Goal: Transaction & Acquisition: Purchase product/service

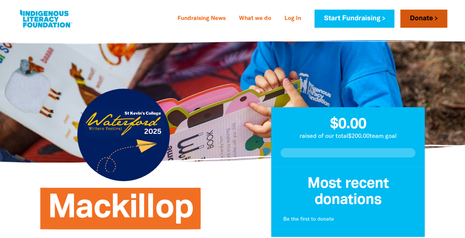
click at [426, 19] on link "Donate" at bounding box center [423, 19] width 47 height 18
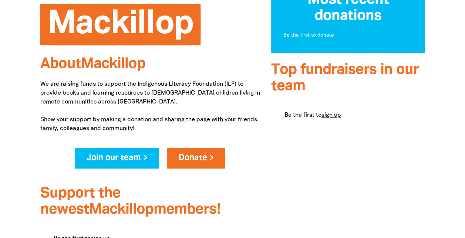
scroll to position [184, 0]
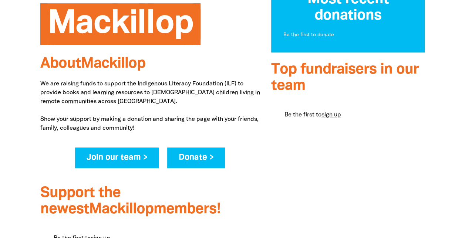
click at [194, 158] on link "Donate >" at bounding box center [196, 157] width 58 height 21
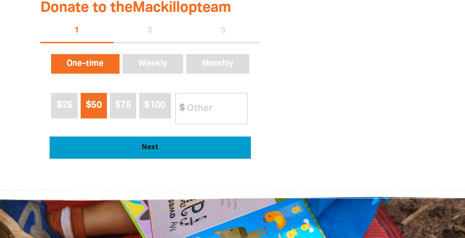
click at [157, 145] on span "Next" at bounding box center [150, 147] width 181 height 7
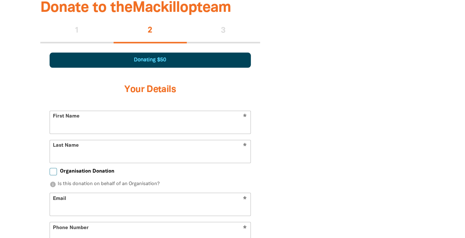
scroll to position [464, 0]
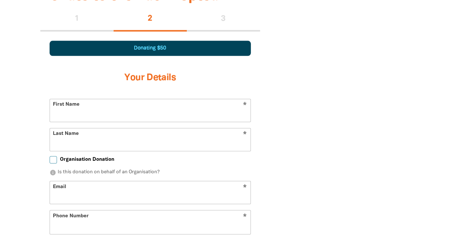
select select "AU"
click at [96, 111] on input "First Name" at bounding box center [150, 110] width 200 height 23
type input "helen"
type input "jackson"
type input "Helen"
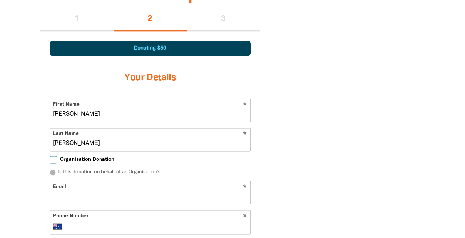
type input "Jackson"
click at [31, 58] on div "Mackillop About Mackillop We are raising funds to support the Indigenous Litera…" at bounding box center [232, 54] width 407 height 711
click at [66, 188] on input "Email" at bounding box center [150, 192] width 200 height 23
type input "jacksonh@stkevins.vic.edu.au"
type input "+61 493 023 162"
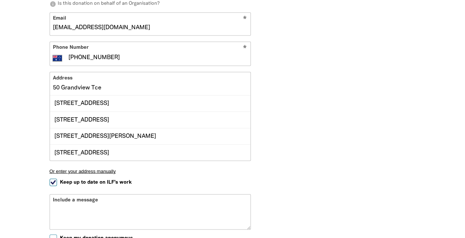
scroll to position [633, 0]
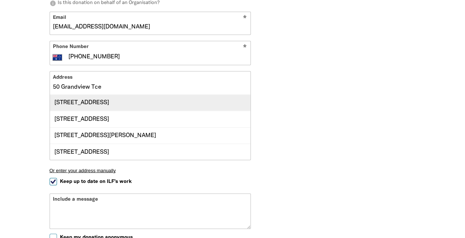
click at [152, 106] on div "50 Grandview Terrace, KEW VIC 3101" at bounding box center [150, 103] width 200 height 16
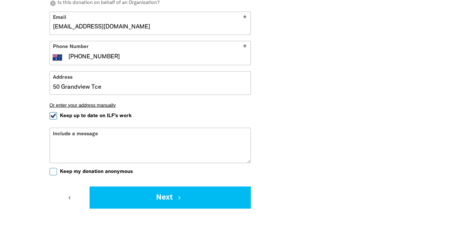
type input "50 Grandview Terrace, KEW VIC 3101"
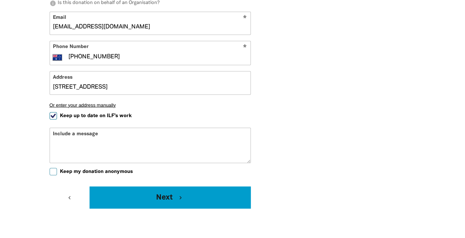
click at [137, 192] on button "Next chevron_right" at bounding box center [169, 197] width 161 height 22
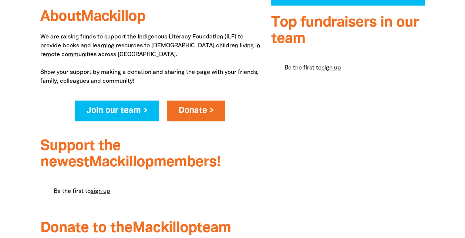
scroll to position [160, 0]
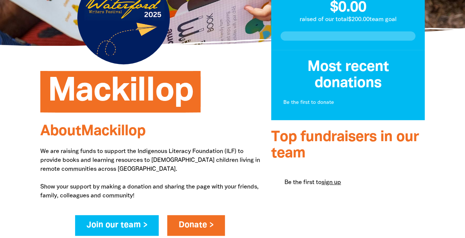
scroll to position [117, 0]
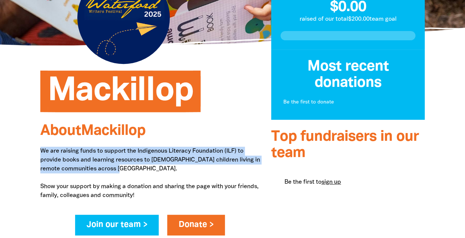
drag, startPoint x: 121, startPoint y: 169, endPoint x: 37, endPoint y: 146, distance: 87.1
copy p "We are raising funds to support the Indigenous Literacy Foundation (ILF) to pro…"
